Goal: Communication & Community: Answer question/provide support

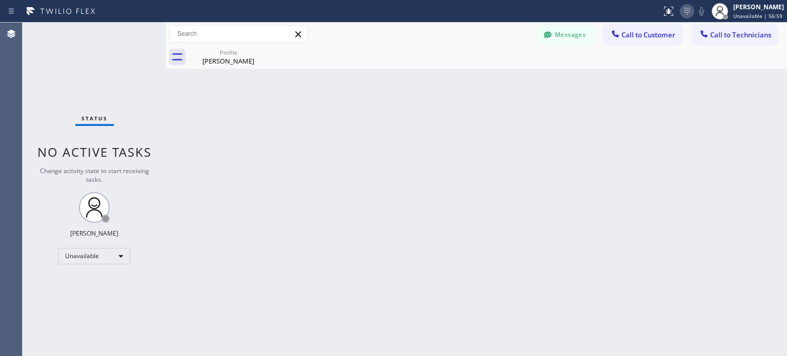
click at [689, 12] on icon at bounding box center [687, 11] width 12 height 12
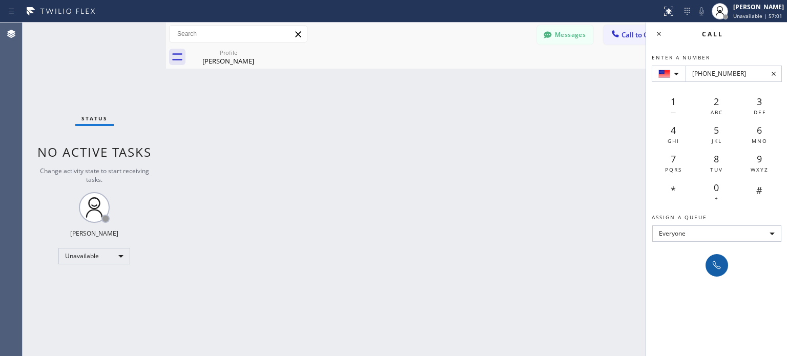
type input "[PHONE_NUMBER]"
click at [718, 260] on icon at bounding box center [717, 265] width 12 height 12
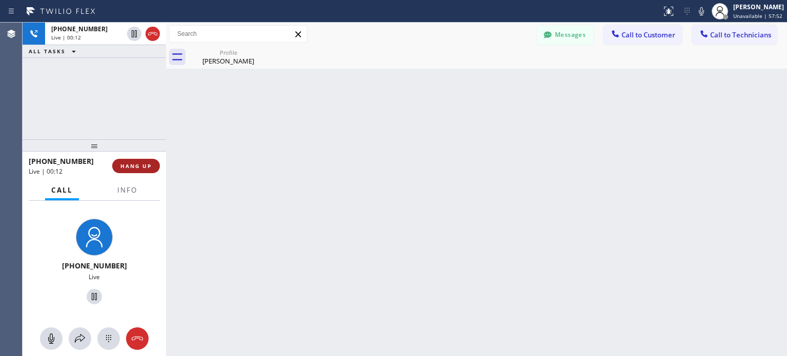
click at [135, 166] on span "HANG UP" at bounding box center [135, 165] width 31 height 7
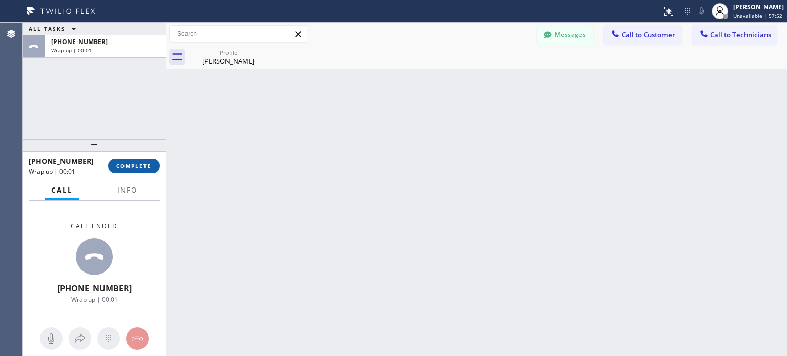
click at [138, 165] on span "COMPLETE" at bounding box center [133, 165] width 35 height 7
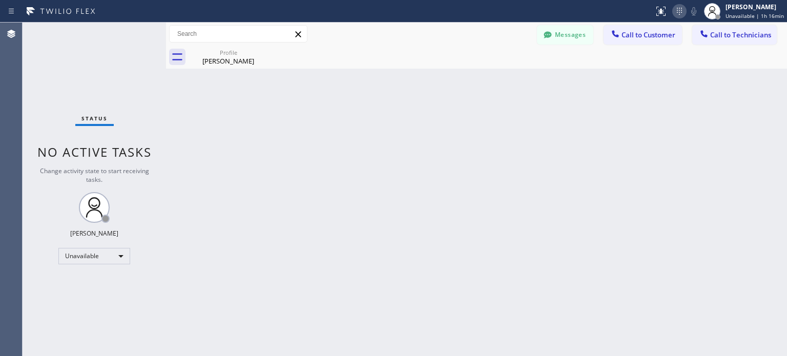
click at [684, 12] on icon at bounding box center [679, 11] width 12 height 12
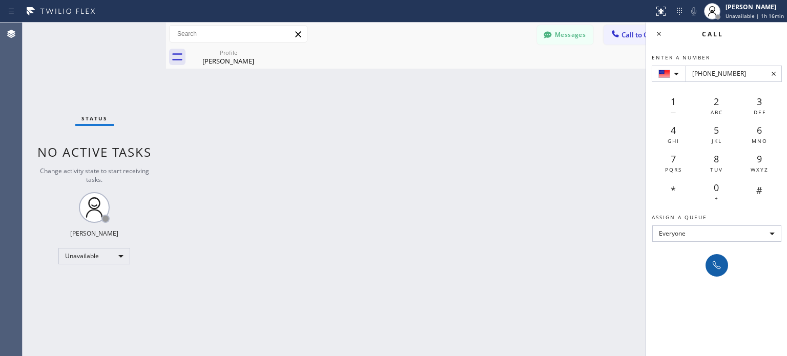
type input "[PHONE_NUMBER]"
click at [715, 268] on icon at bounding box center [717, 265] width 12 height 12
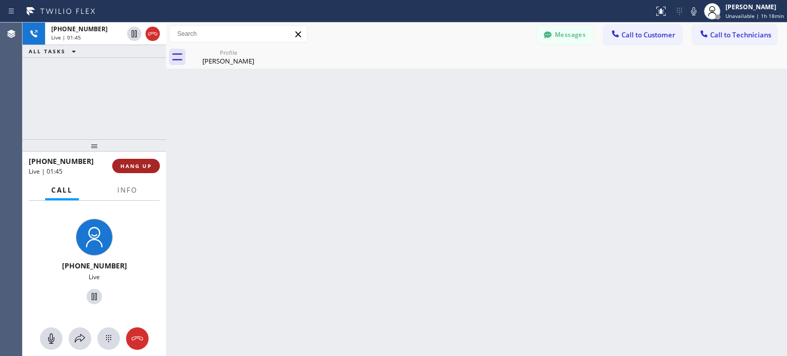
click at [135, 166] on span "HANG UP" at bounding box center [135, 165] width 31 height 7
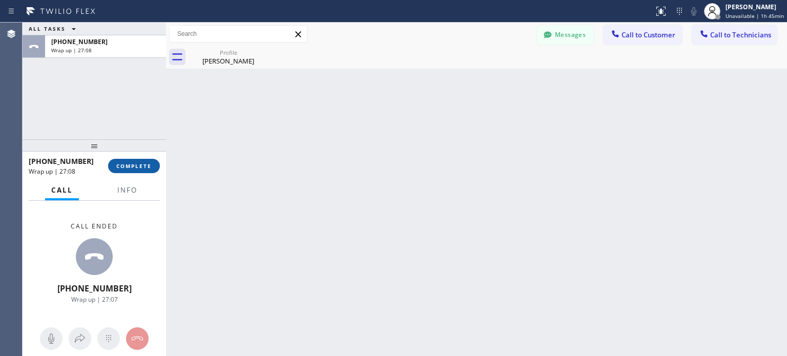
click at [150, 169] on span "COMPLETE" at bounding box center [133, 165] width 35 height 7
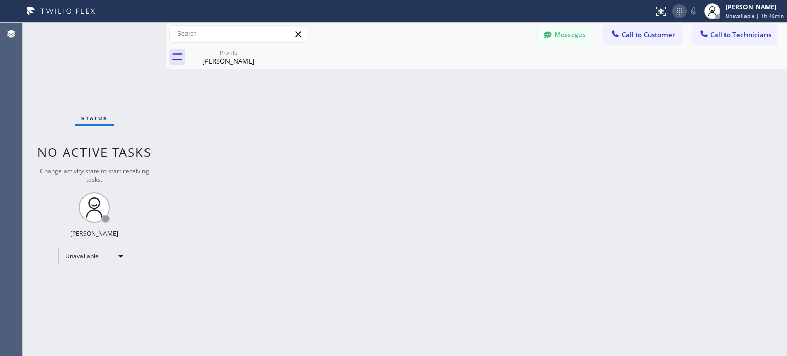
click at [681, 10] on icon at bounding box center [679, 11] width 5 height 7
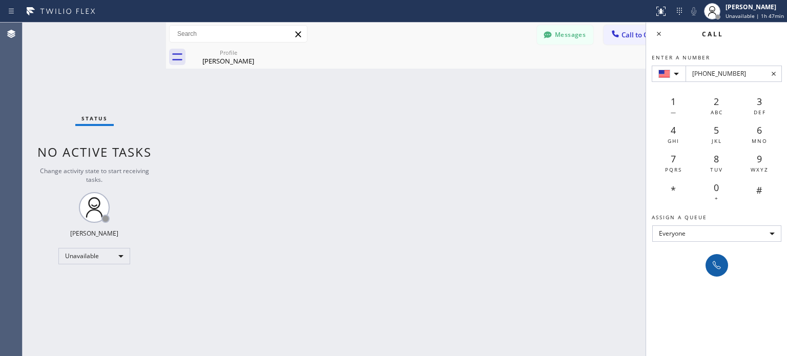
type input "[PHONE_NUMBER]"
click at [719, 268] on icon at bounding box center [717, 265] width 12 height 12
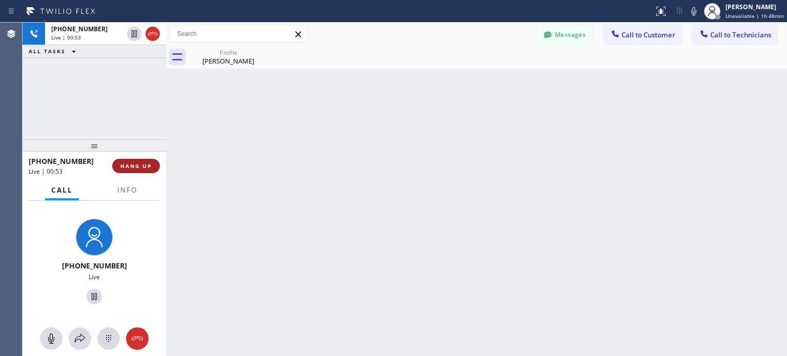
click at [127, 165] on span "HANG UP" at bounding box center [135, 165] width 31 height 7
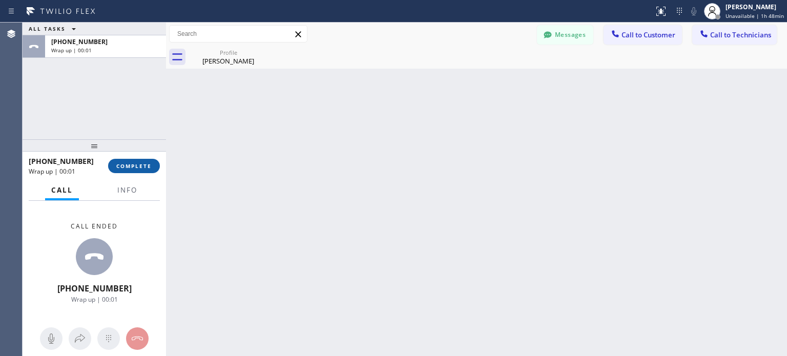
click at [139, 165] on span "COMPLETE" at bounding box center [133, 165] width 35 height 7
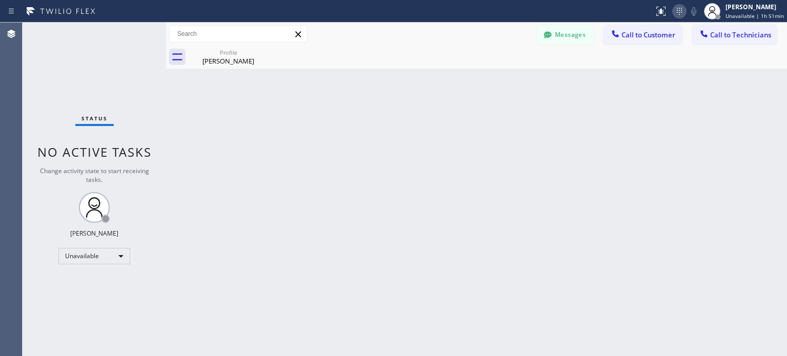
click at [681, 5] on icon at bounding box center [679, 11] width 12 height 12
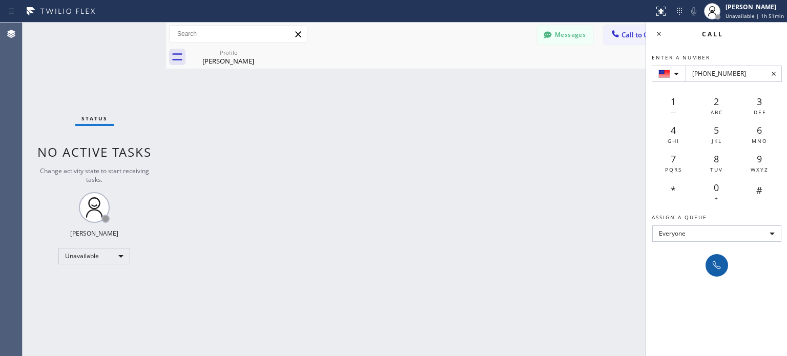
type input "[PHONE_NUMBER]"
click at [720, 268] on icon at bounding box center [717, 265] width 12 height 12
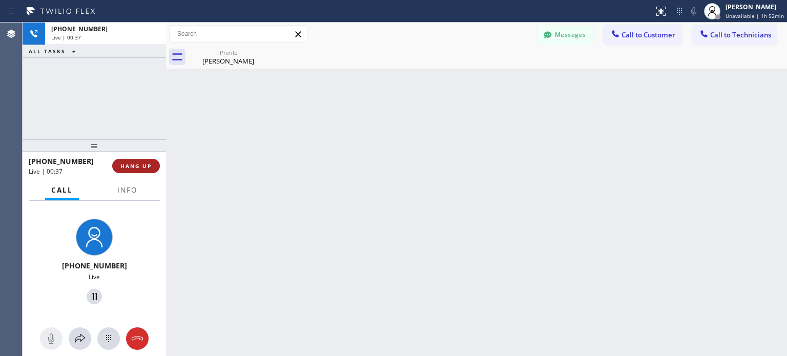
click at [147, 168] on span "HANG UP" at bounding box center [135, 165] width 31 height 7
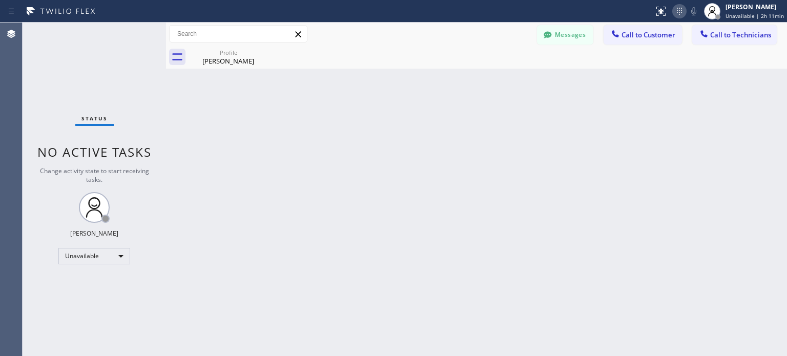
click at [675, 12] on icon at bounding box center [679, 11] width 12 height 12
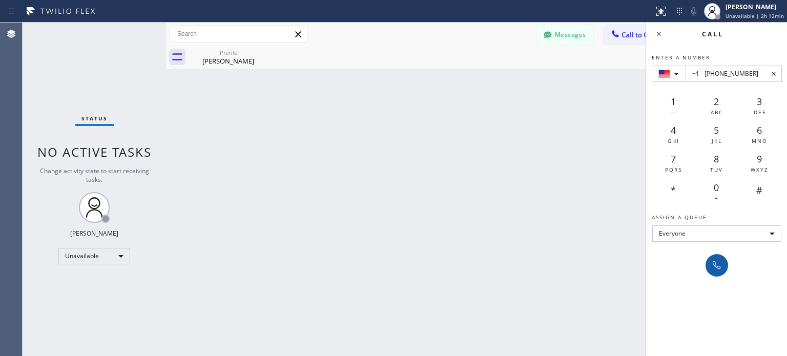
type input "+1 [PHONE_NUMBER]"
drag, startPoint x: 717, startPoint y: 258, endPoint x: 699, endPoint y: 225, distance: 38.1
click at [717, 259] on icon at bounding box center [717, 265] width 12 height 12
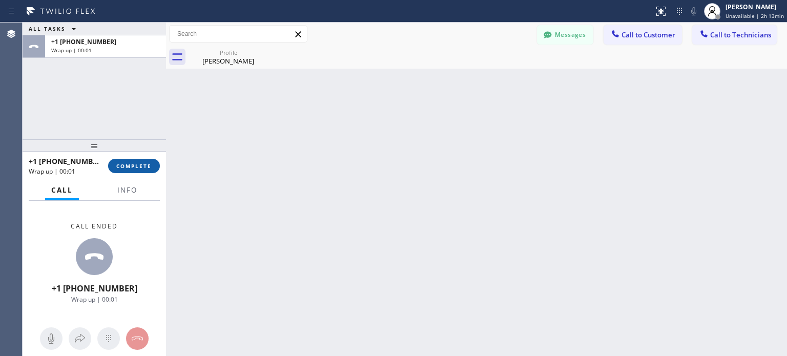
drag, startPoint x: 144, startPoint y: 162, endPoint x: 162, endPoint y: 45, distance: 119.1
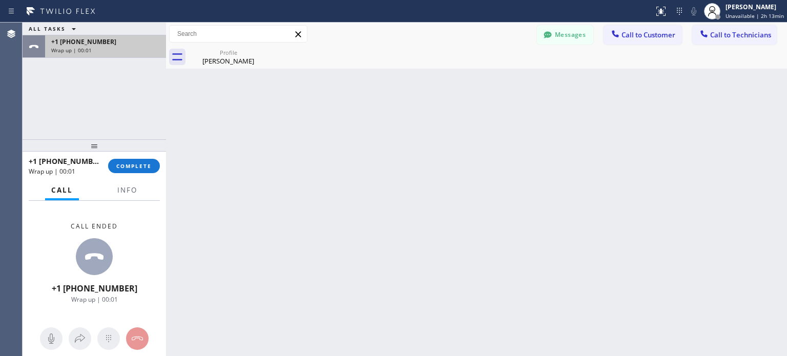
click at [145, 162] on span "COMPLETE" at bounding box center [133, 165] width 35 height 7
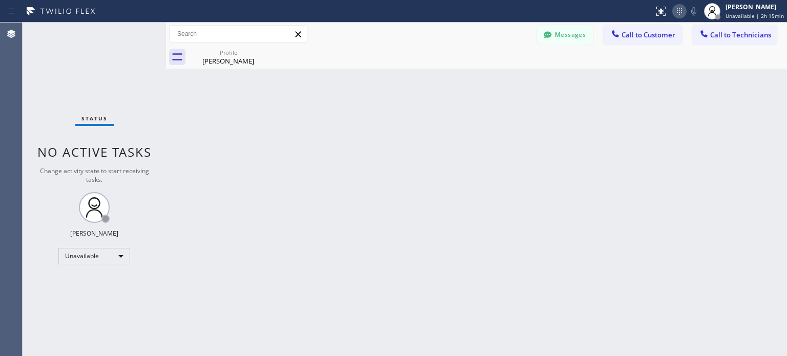
click at [679, 9] on icon at bounding box center [679, 11] width 12 height 12
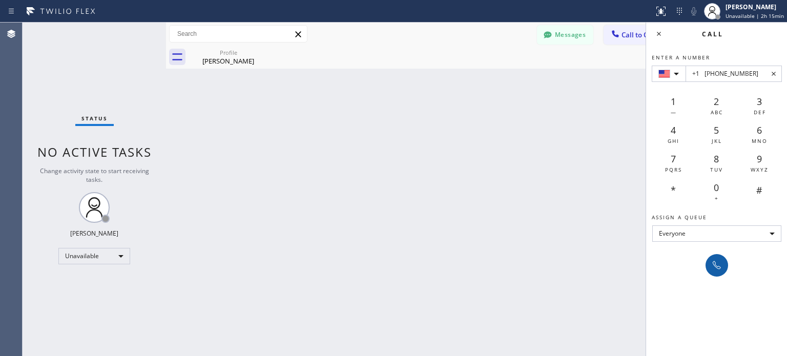
type input "+1 [PHONE_NUMBER]"
click at [713, 263] on icon at bounding box center [717, 265] width 12 height 12
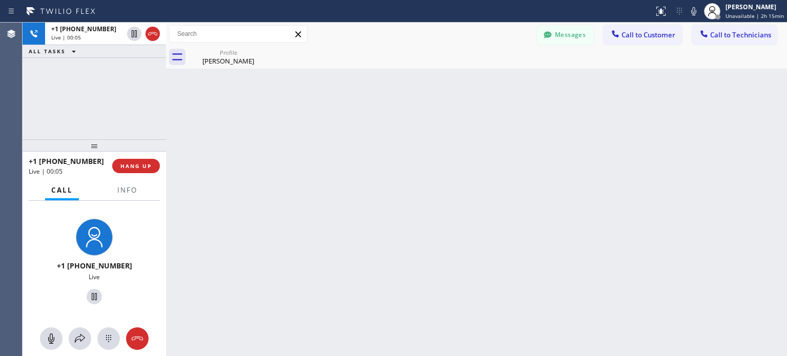
click at [160, 173] on div "+1 [PHONE_NUMBER] Live | 00:05 HANG UP" at bounding box center [94, 166] width 143 height 29
click at [153, 171] on button "HANG UP" at bounding box center [136, 166] width 48 height 14
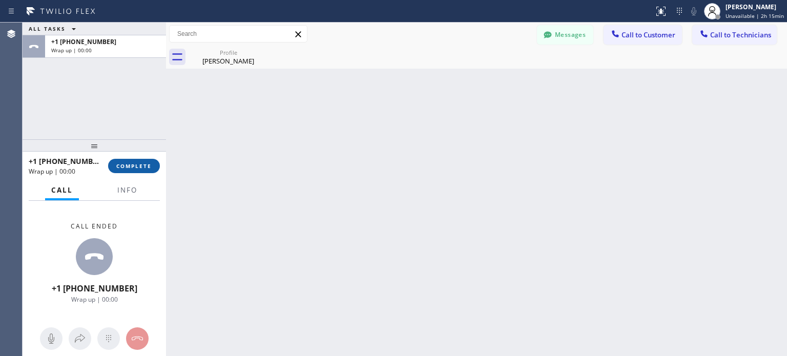
click at [137, 168] on span "COMPLETE" at bounding box center [133, 165] width 35 height 7
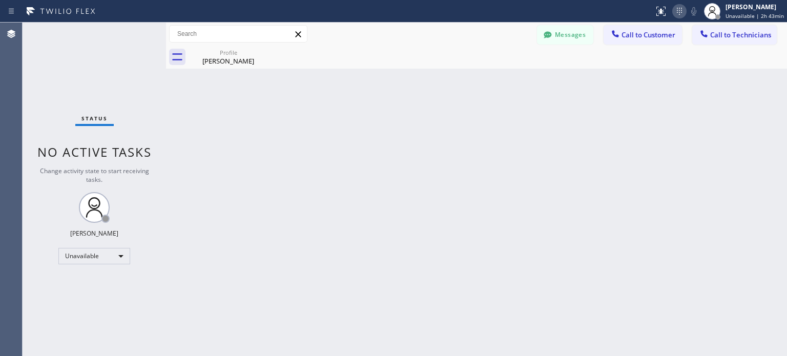
click at [678, 6] on icon at bounding box center [679, 11] width 12 height 12
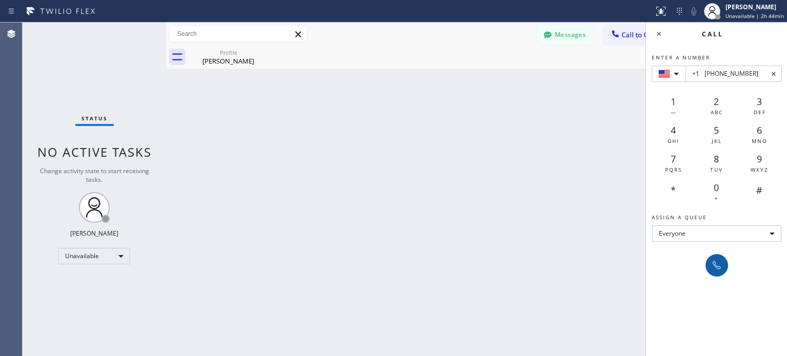
type input "+1 [PHONE_NUMBER]"
click at [711, 264] on icon at bounding box center [717, 265] width 12 height 12
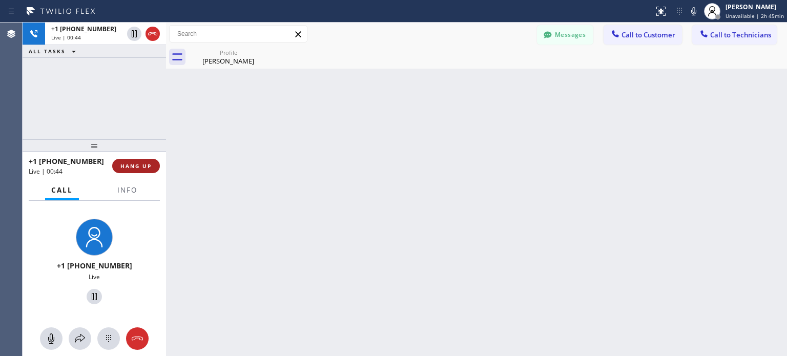
click at [149, 169] on span "HANG UP" at bounding box center [135, 165] width 31 height 7
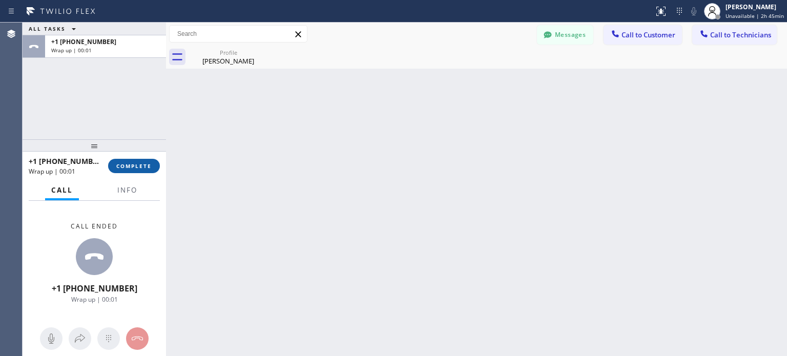
click at [150, 163] on span "COMPLETE" at bounding box center [133, 165] width 35 height 7
